Goal: Information Seeking & Learning: Check status

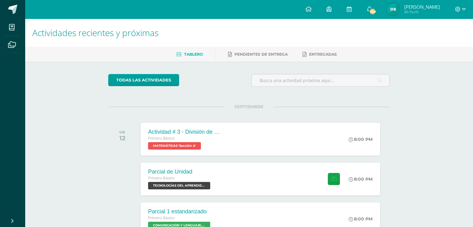
click at [399, 10] on img at bounding box center [393, 9] width 12 height 12
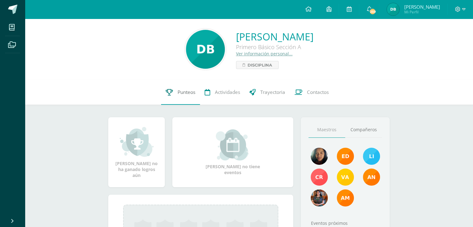
click at [182, 93] on span "Punteos" at bounding box center [187, 92] width 18 height 7
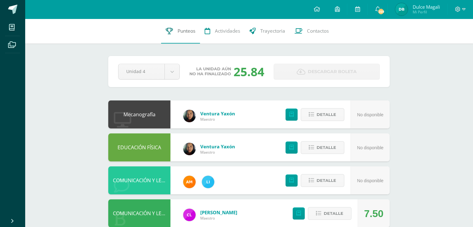
click at [187, 32] on span "Punteos" at bounding box center [187, 31] width 18 height 7
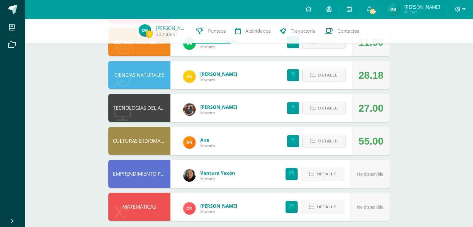
scroll to position [241, 0]
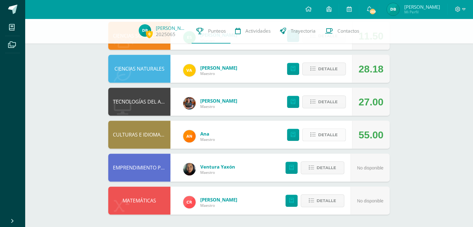
click at [322, 131] on span "Detalle" at bounding box center [328, 135] width 20 height 12
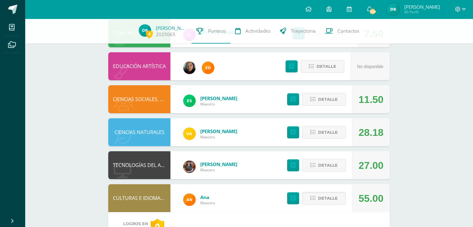
scroll to position [148, 0]
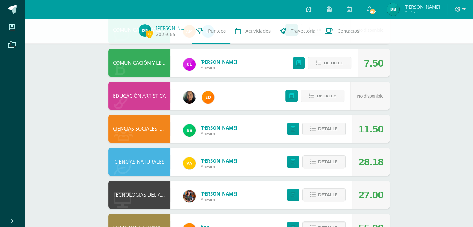
click at [398, 125] on div "Pendiente Unidad 4 Unidad 1 Unidad 2 Unidad 3 Unidad 4 La unidad aún no ha fina…" at bounding box center [249, 174] width 306 height 607
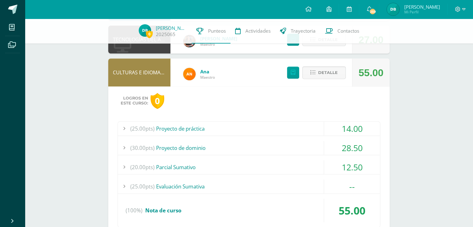
scroll to position [303, 0]
click at [321, 72] on span "Detalle" at bounding box center [328, 73] width 20 height 12
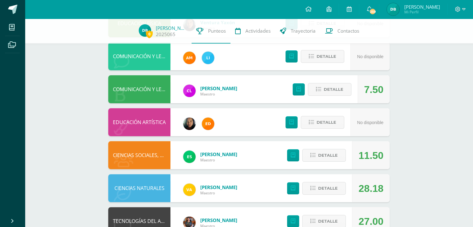
scroll to position [117, 0]
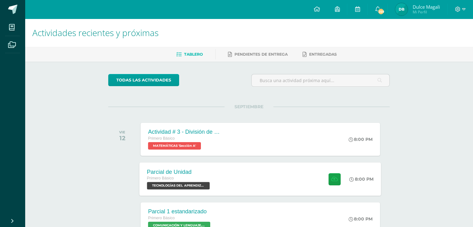
click at [327, 182] on span at bounding box center [332, 179] width 15 height 12
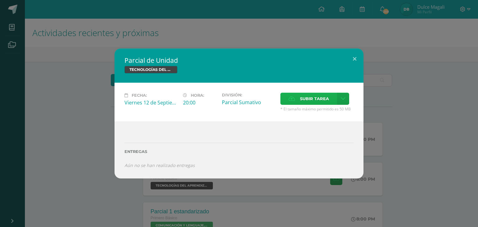
click at [297, 99] on label "Subir tarea" at bounding box center [308, 99] width 57 height 12
click at [0, 0] on input "Subir tarea" at bounding box center [0, 0] width 0 height 0
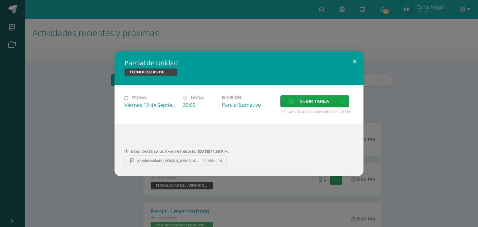
click at [351, 63] on button at bounding box center [354, 61] width 18 height 21
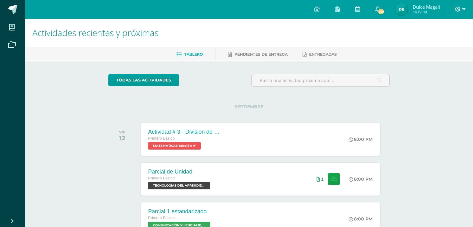
click at [400, 5] on img at bounding box center [401, 9] width 12 height 12
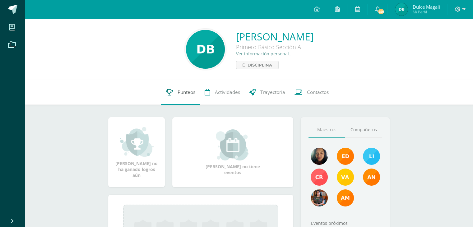
click at [181, 98] on link "Punteos" at bounding box center [180, 92] width 39 height 25
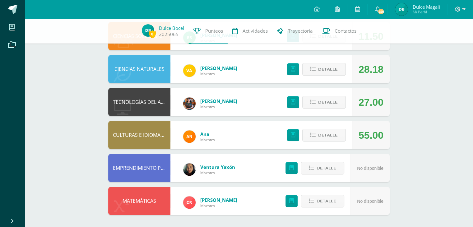
scroll to position [241, 0]
click at [366, 140] on div "55.00" at bounding box center [370, 135] width 25 height 28
click at [463, 5] on div at bounding box center [459, 9] width 25 height 19
click at [459, 6] on span at bounding box center [460, 9] width 11 height 7
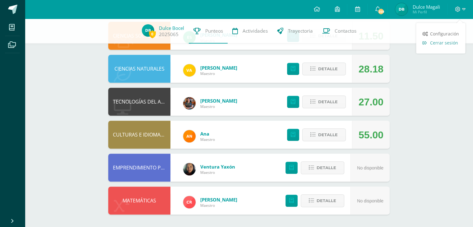
click at [449, 42] on span "Cerrar sesión" at bounding box center [444, 43] width 28 height 6
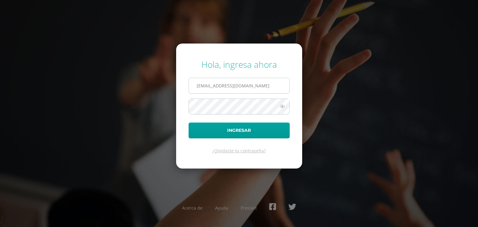
click at [249, 88] on input "dulcebocel24@maiagt.org" at bounding box center [239, 85] width 100 height 15
type input "d"
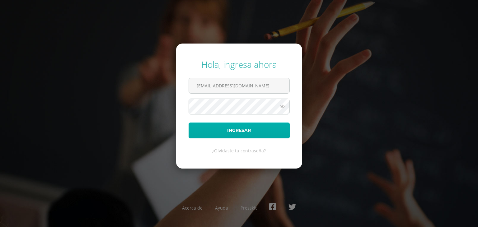
type input "mayrabixcul24@maiagt.org"
click at [240, 132] on button "Ingresar" at bounding box center [238, 130] width 101 height 16
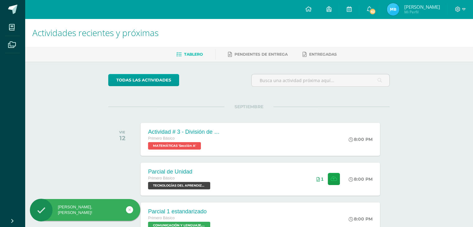
click at [399, 9] on img at bounding box center [393, 9] width 12 height 12
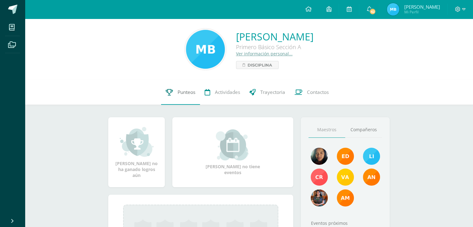
click at [179, 92] on span "Punteos" at bounding box center [187, 92] width 18 height 7
